Goal: Information Seeking & Learning: Learn about a topic

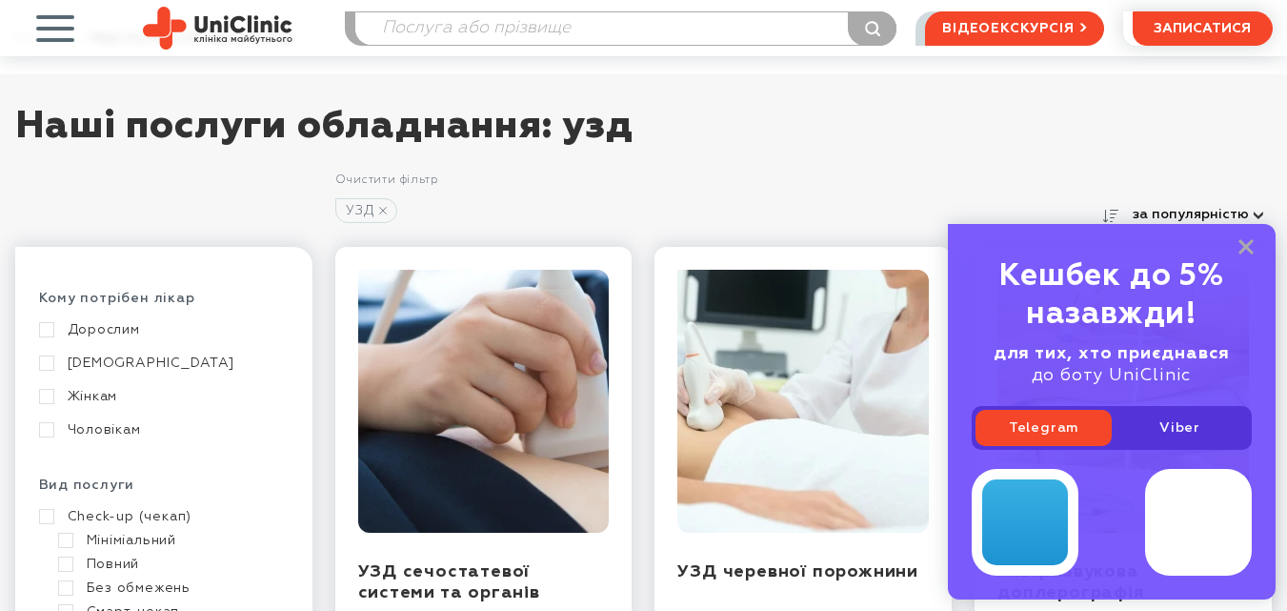
scroll to position [95, 0]
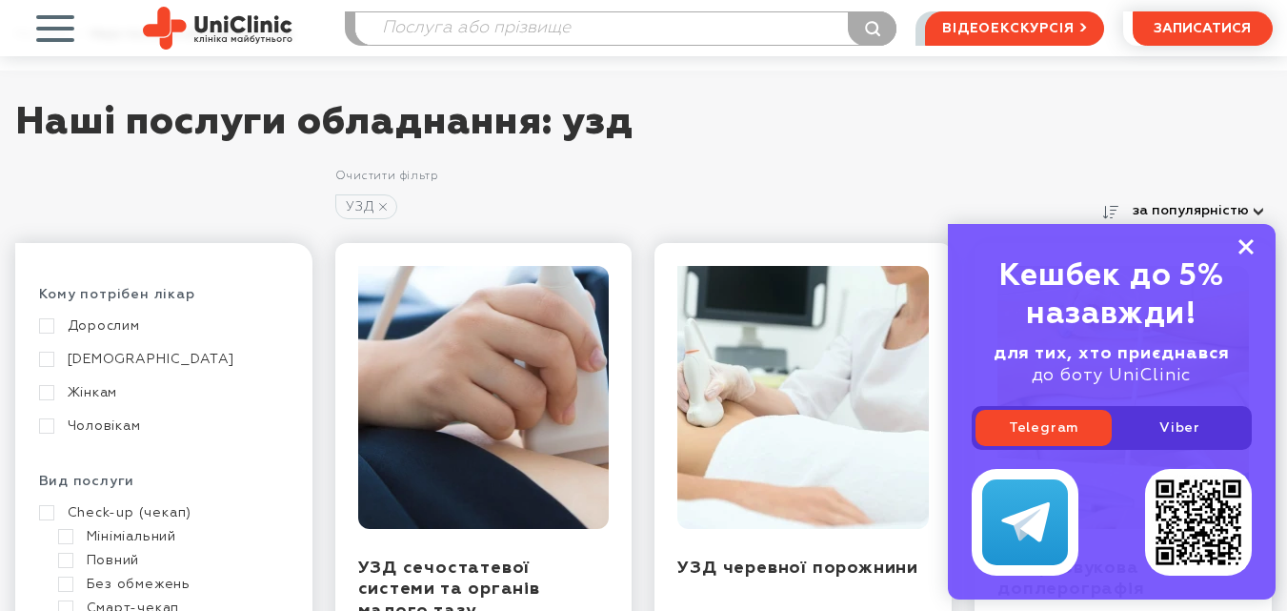
click at [1252, 248] on icon at bounding box center [1245, 247] width 15 height 16
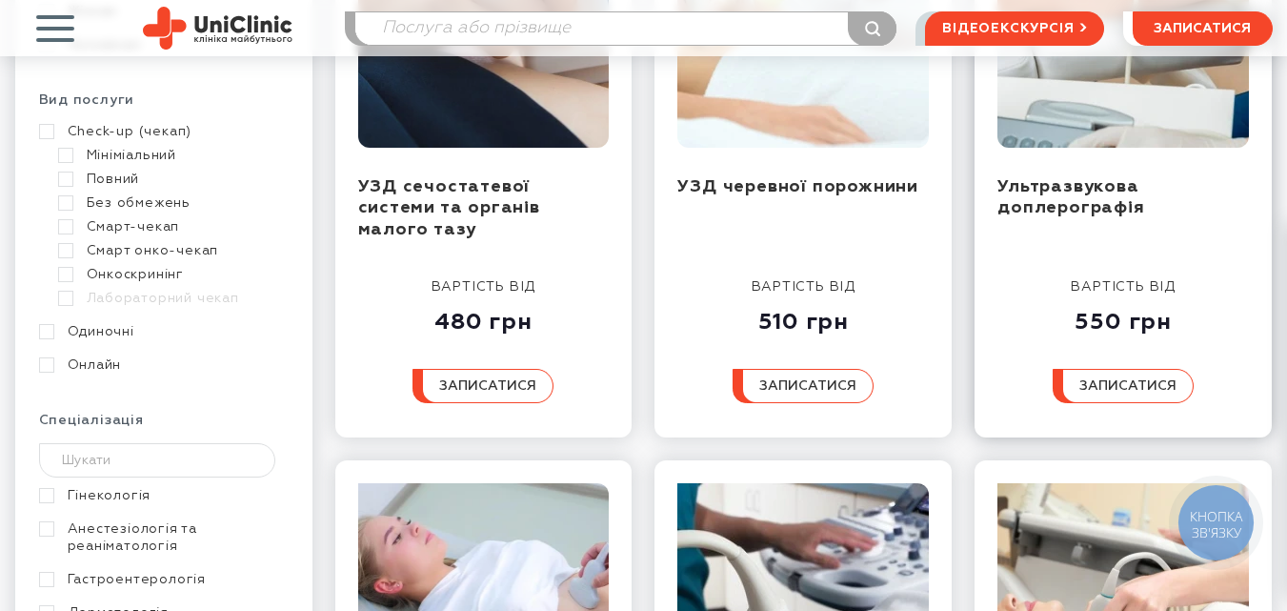
scroll to position [286, 0]
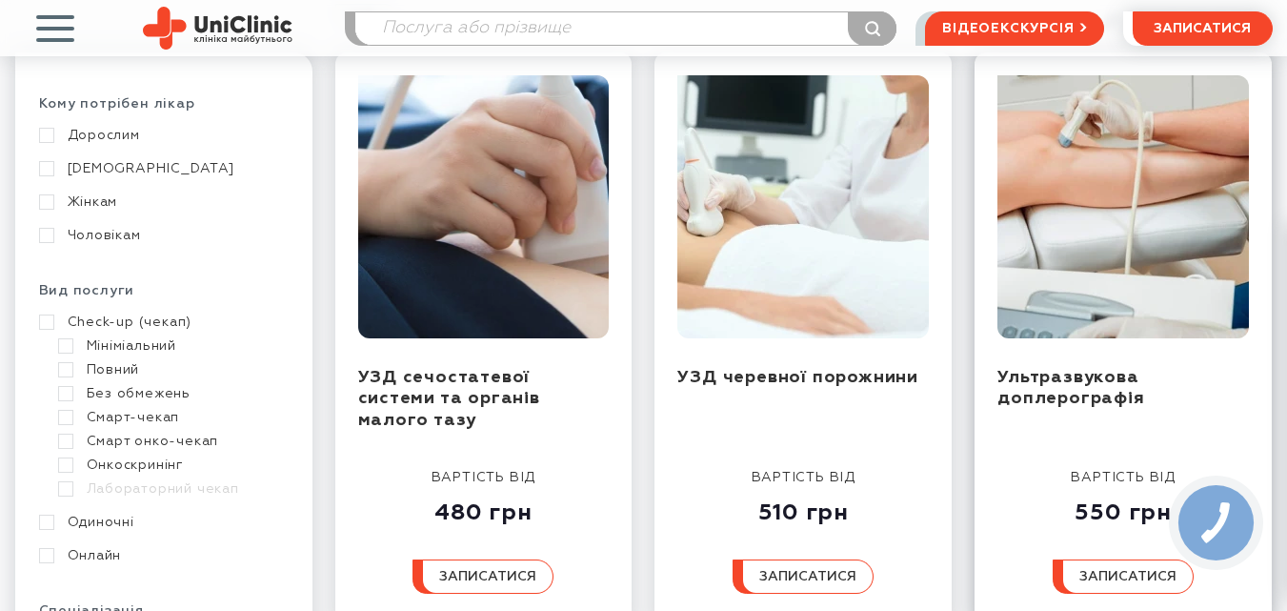
click at [1143, 256] on img at bounding box center [1122, 206] width 251 height 263
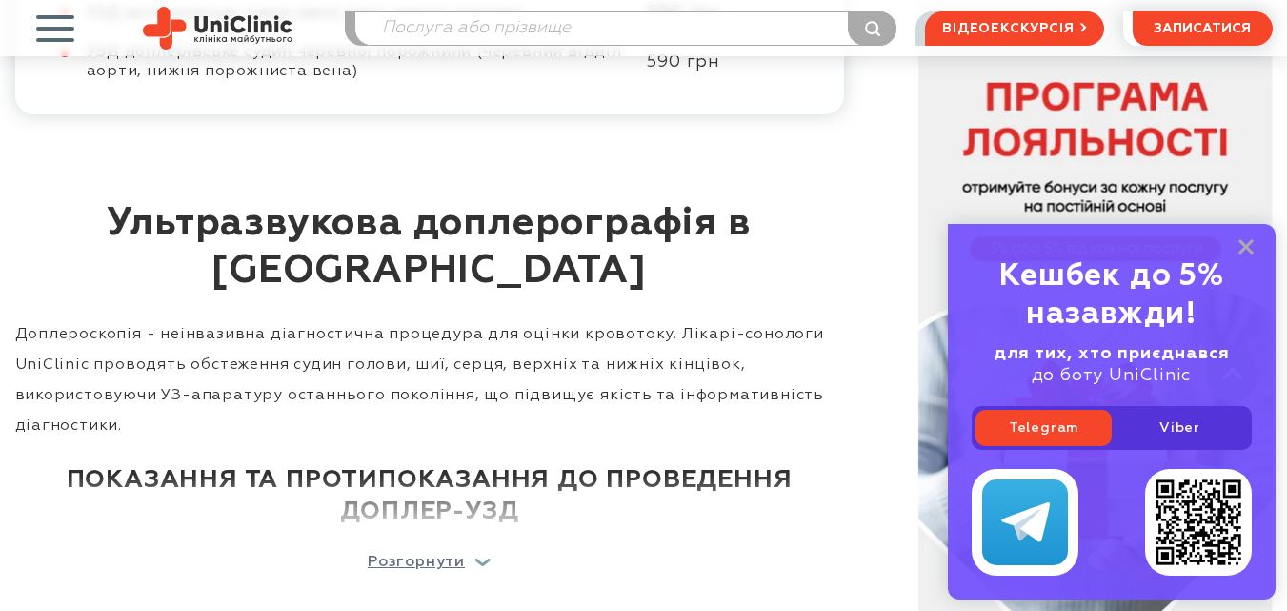
scroll to position [1714, 0]
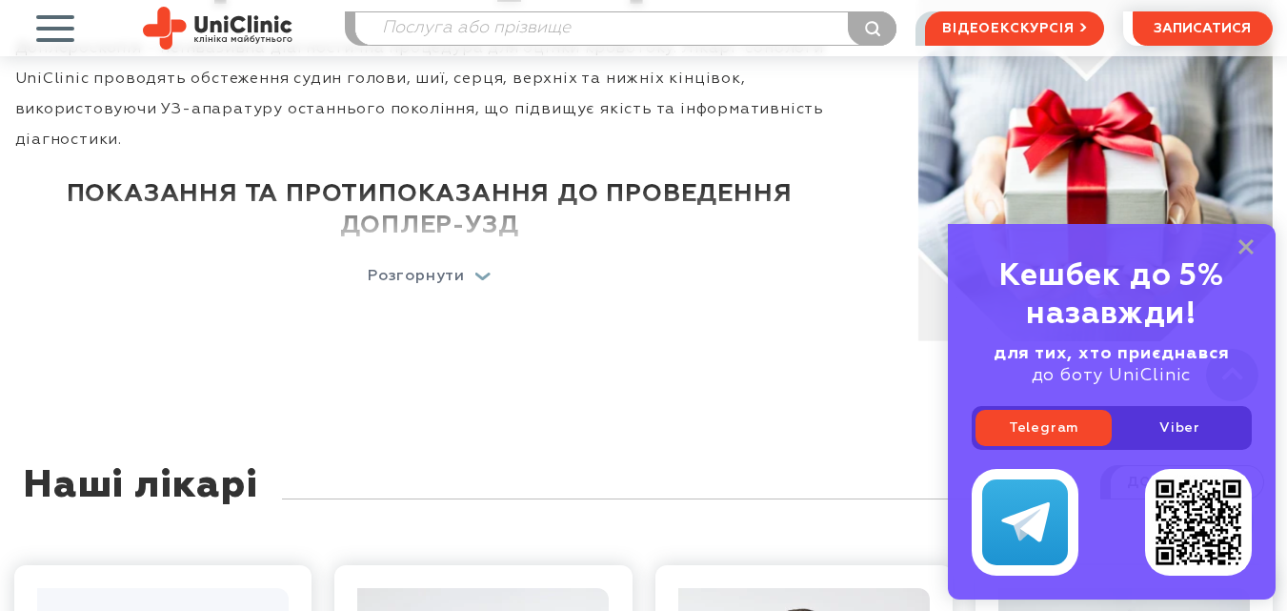
click at [481, 273] on div "Розгорнути" at bounding box center [429, 276] width 123 height 15
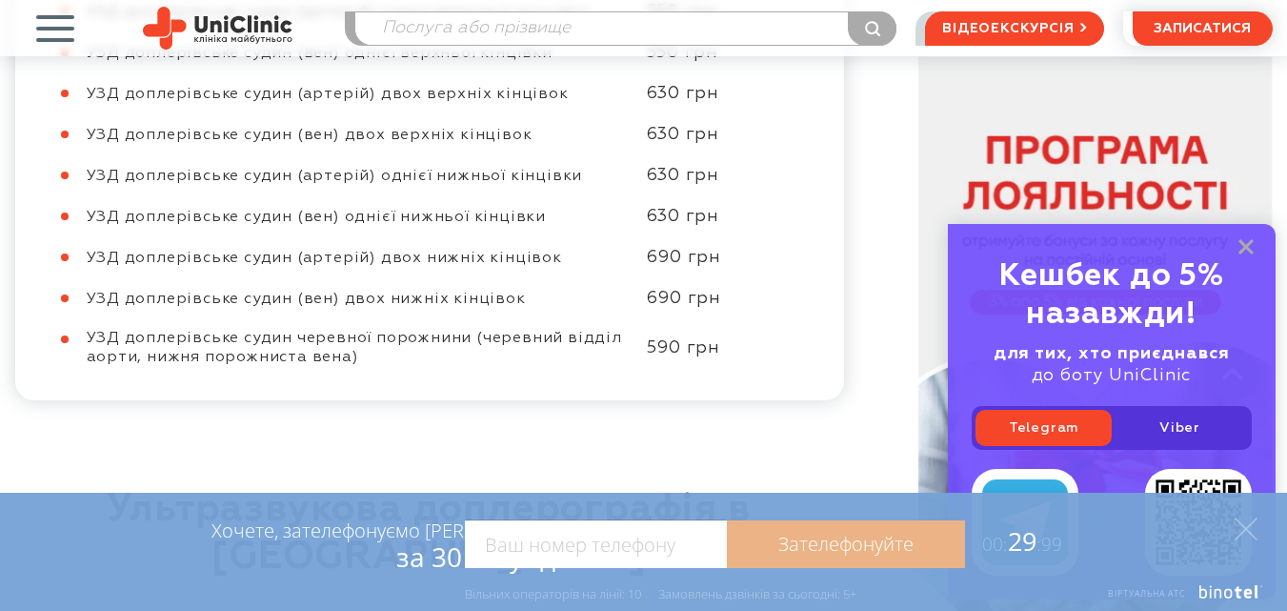
scroll to position [762, 0]
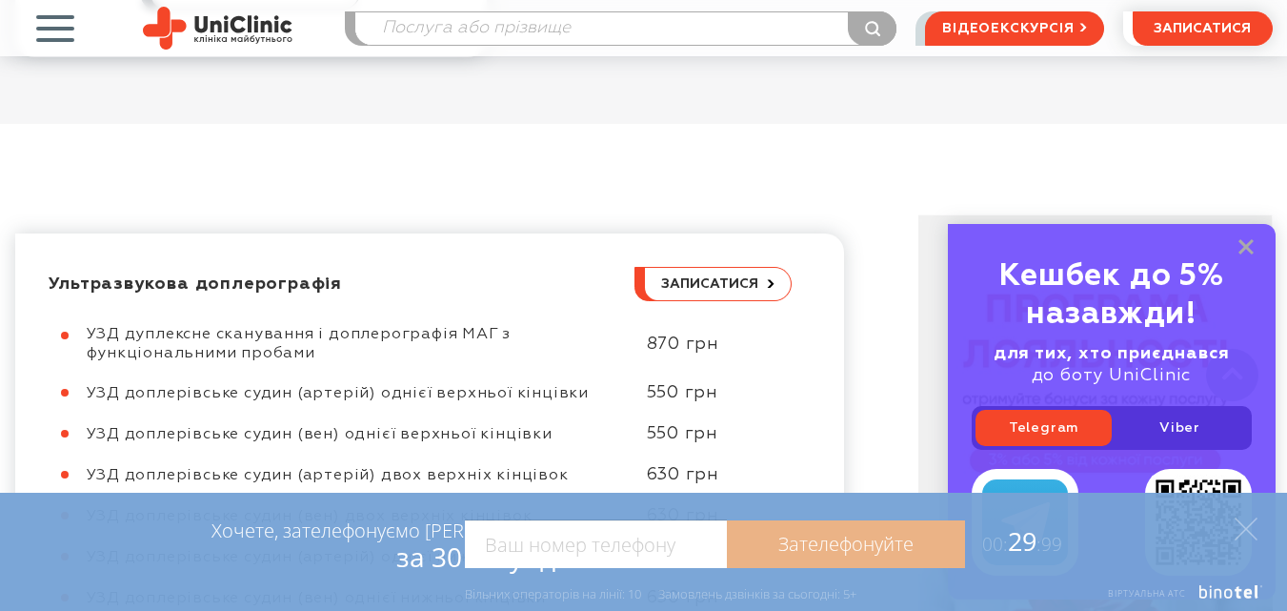
drag, startPoint x: 335, startPoint y: 350, endPoint x: 89, endPoint y: 333, distance: 247.2
click at [89, 333] on div "УЗД дуплексне сканування і доплерографія МАГ з функціональними пробами" at bounding box center [357, 344] width 541 height 38
drag, startPoint x: 118, startPoint y: 354, endPoint x: 127, endPoint y: 359, distance: 9.8
copy span "УЗД дуплексне сканування і доплерографія МАГ з функціональними пробами"
